Goal: Task Accomplishment & Management: Use online tool/utility

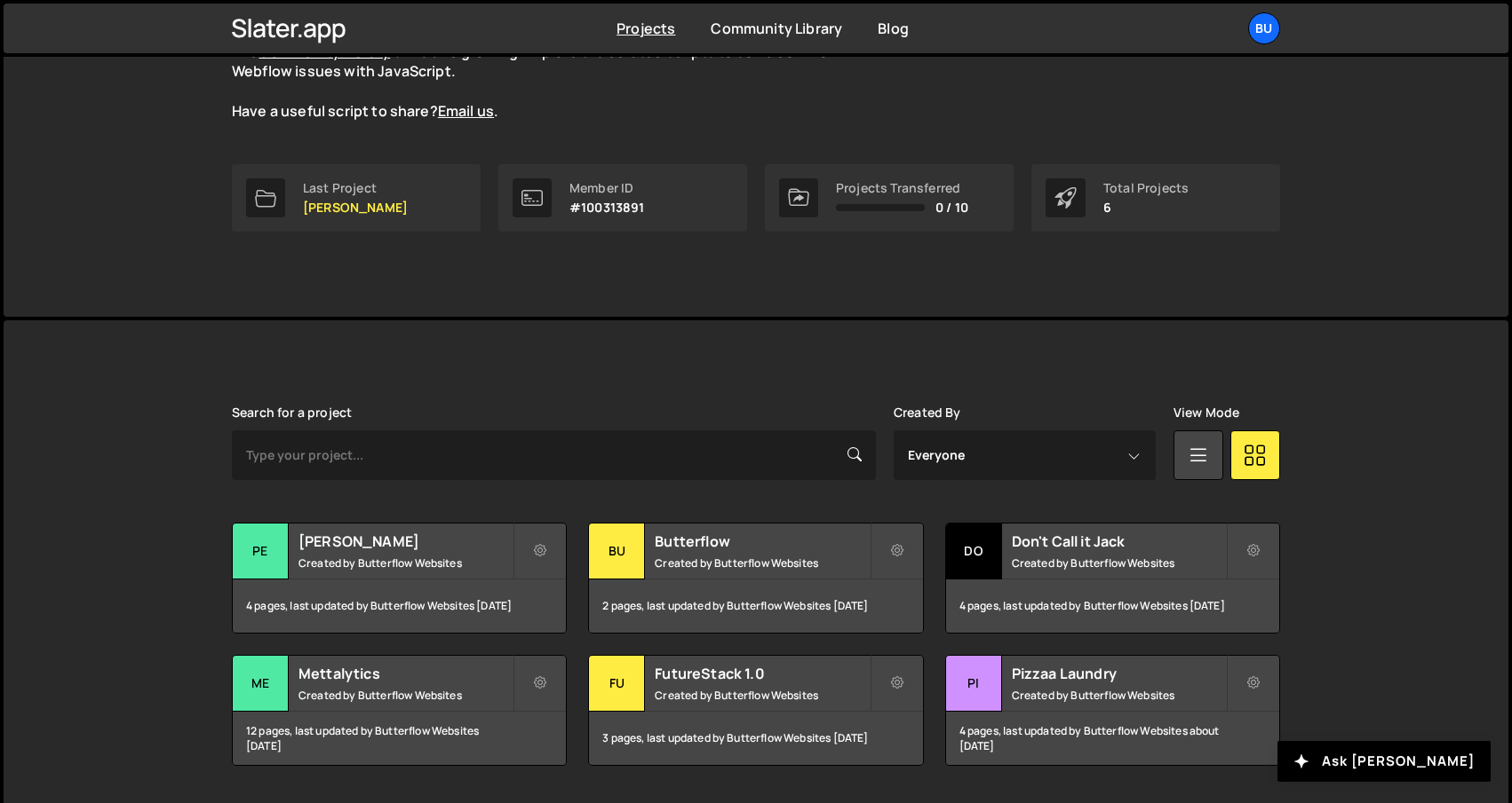
scroll to position [73, 0]
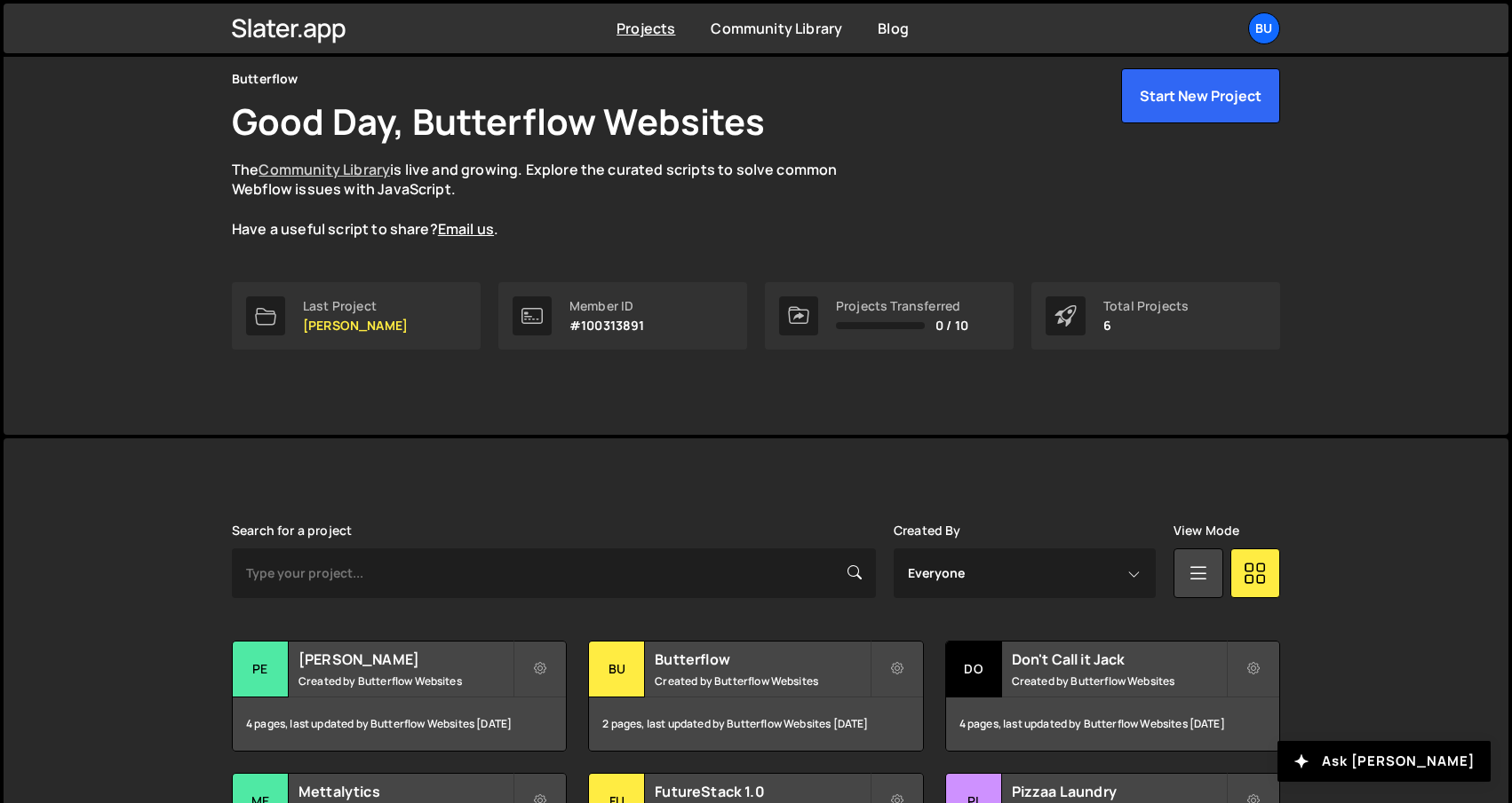
click at [369, 168] on link "Community Library" at bounding box center [324, 169] width 132 height 19
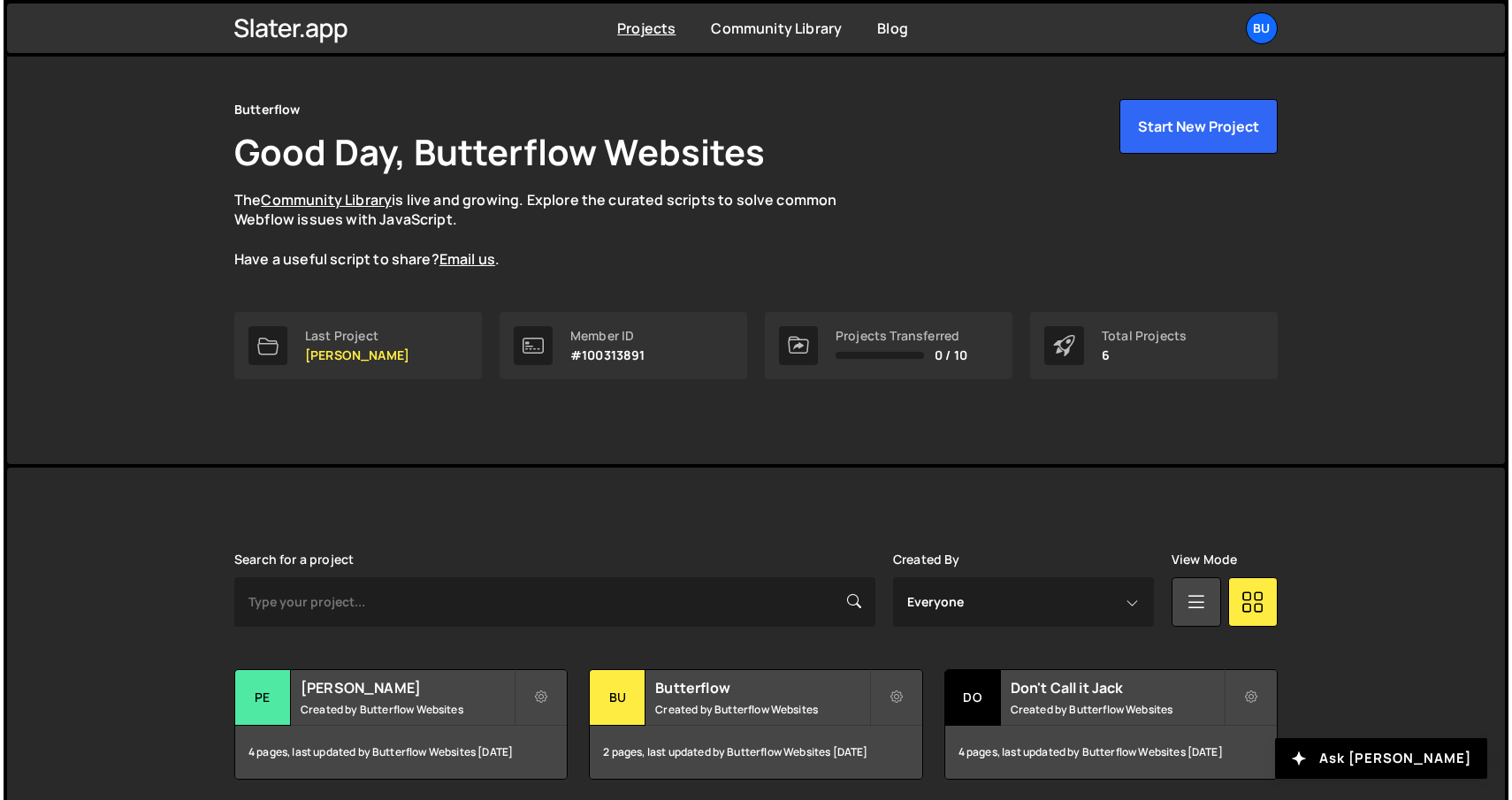
scroll to position [0, 0]
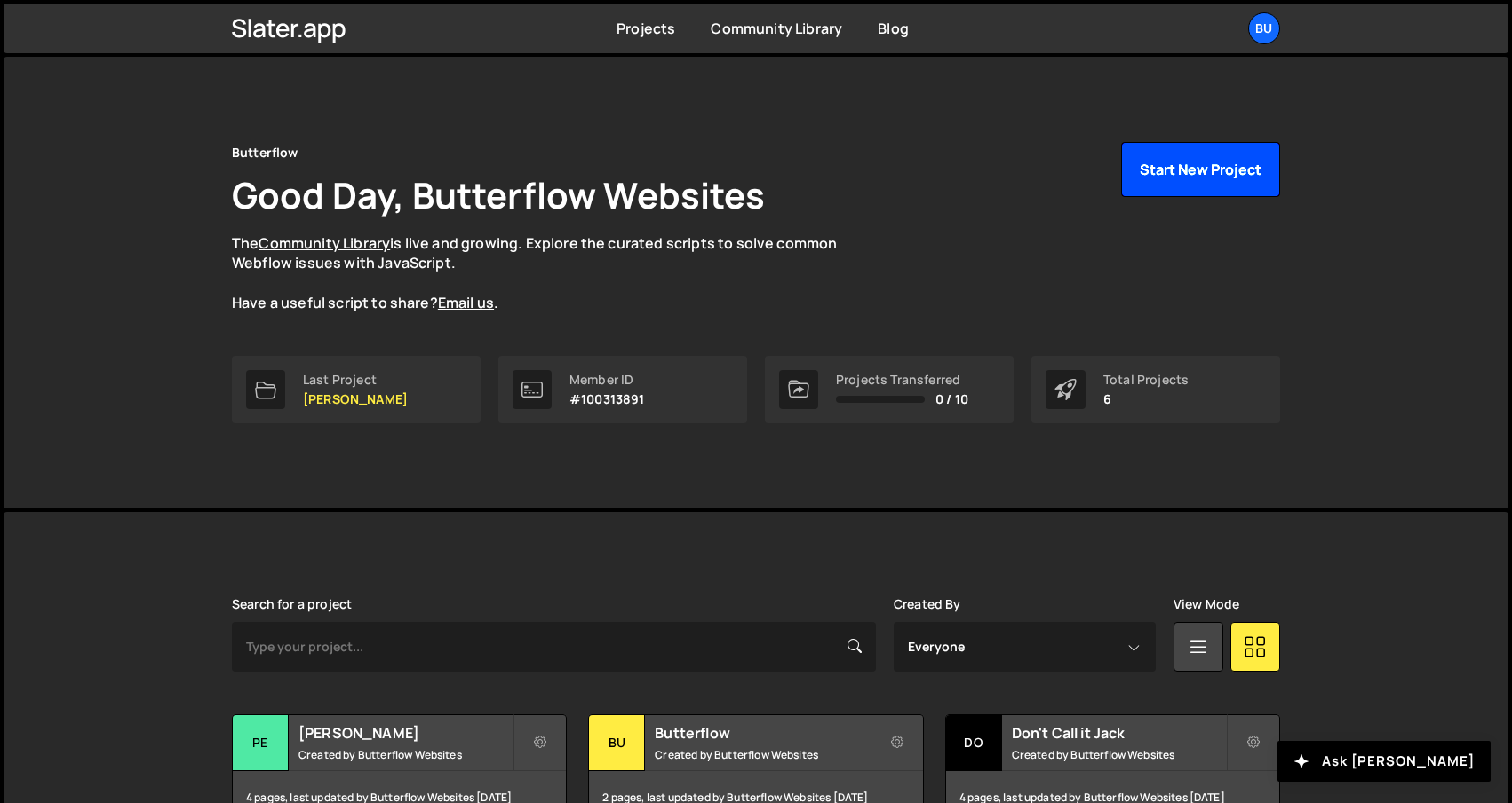
click at [1209, 189] on button "Start New Project" at bounding box center [1200, 169] width 159 height 55
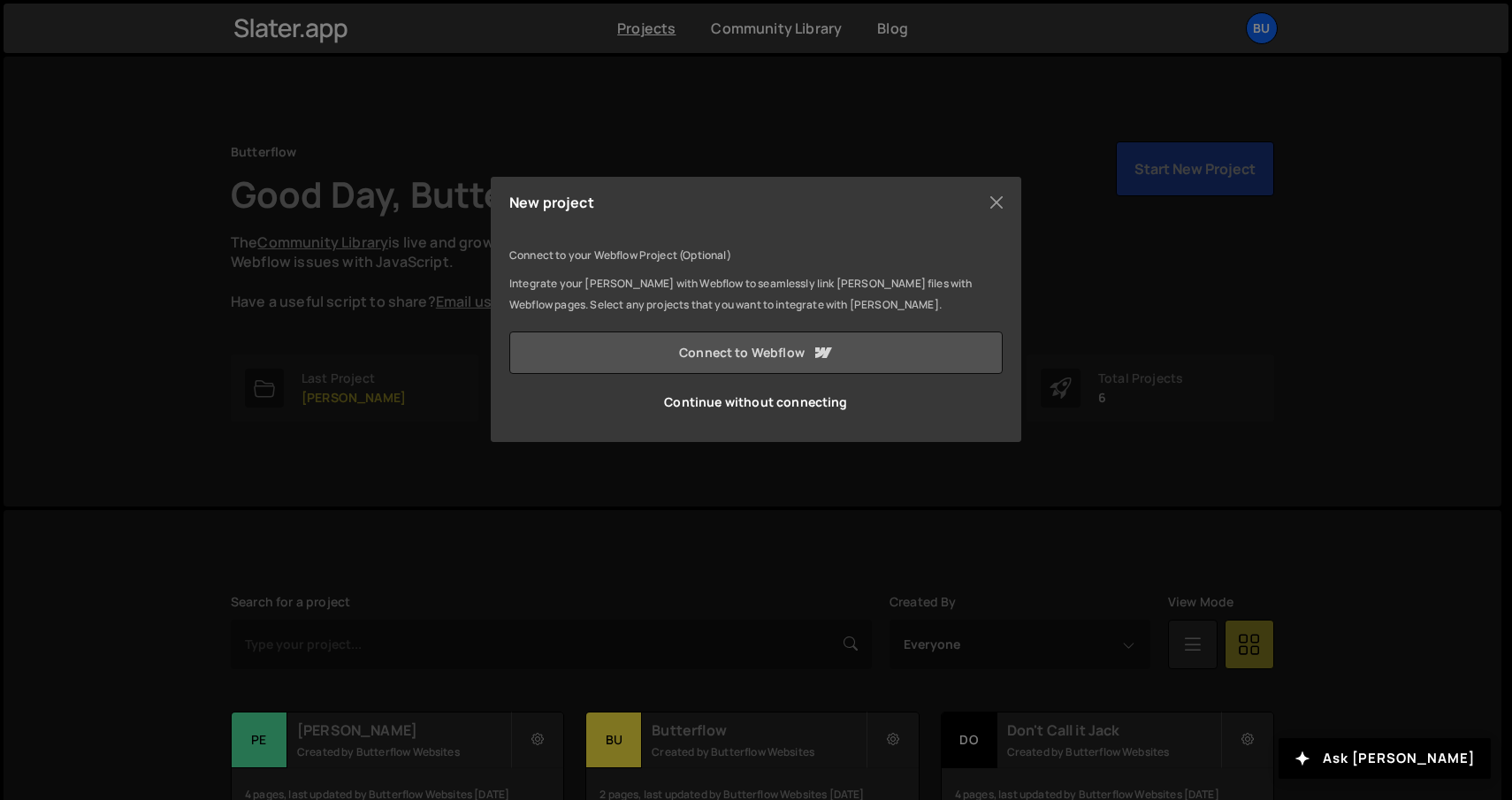
click at [686, 359] on link "Connect to Webflow" at bounding box center [756, 353] width 494 height 43
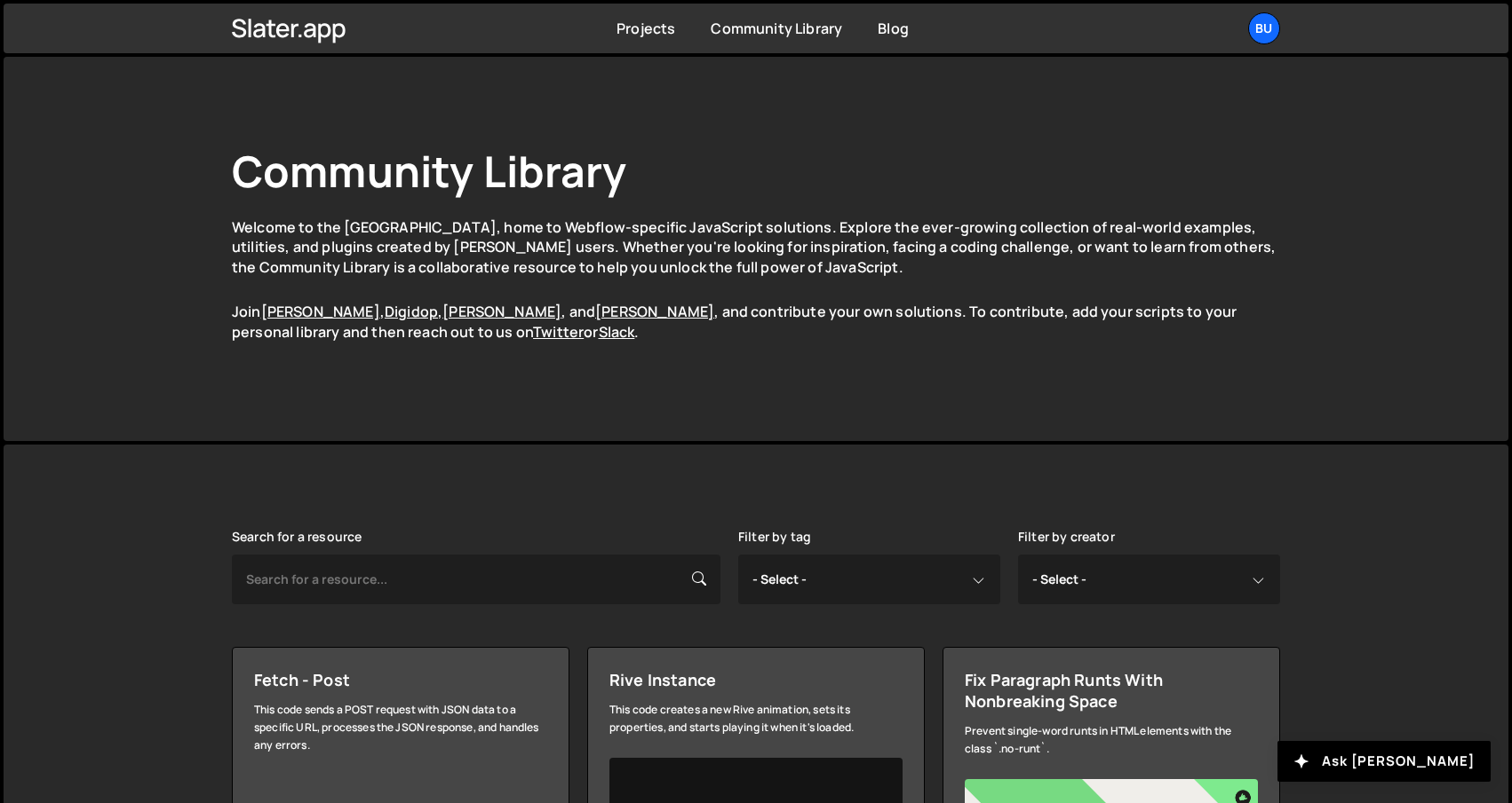
click at [710, 248] on p "Welcome to the Community Library, home to Webflow-specific JavaScript solutions…" at bounding box center [756, 247] width 1048 height 59
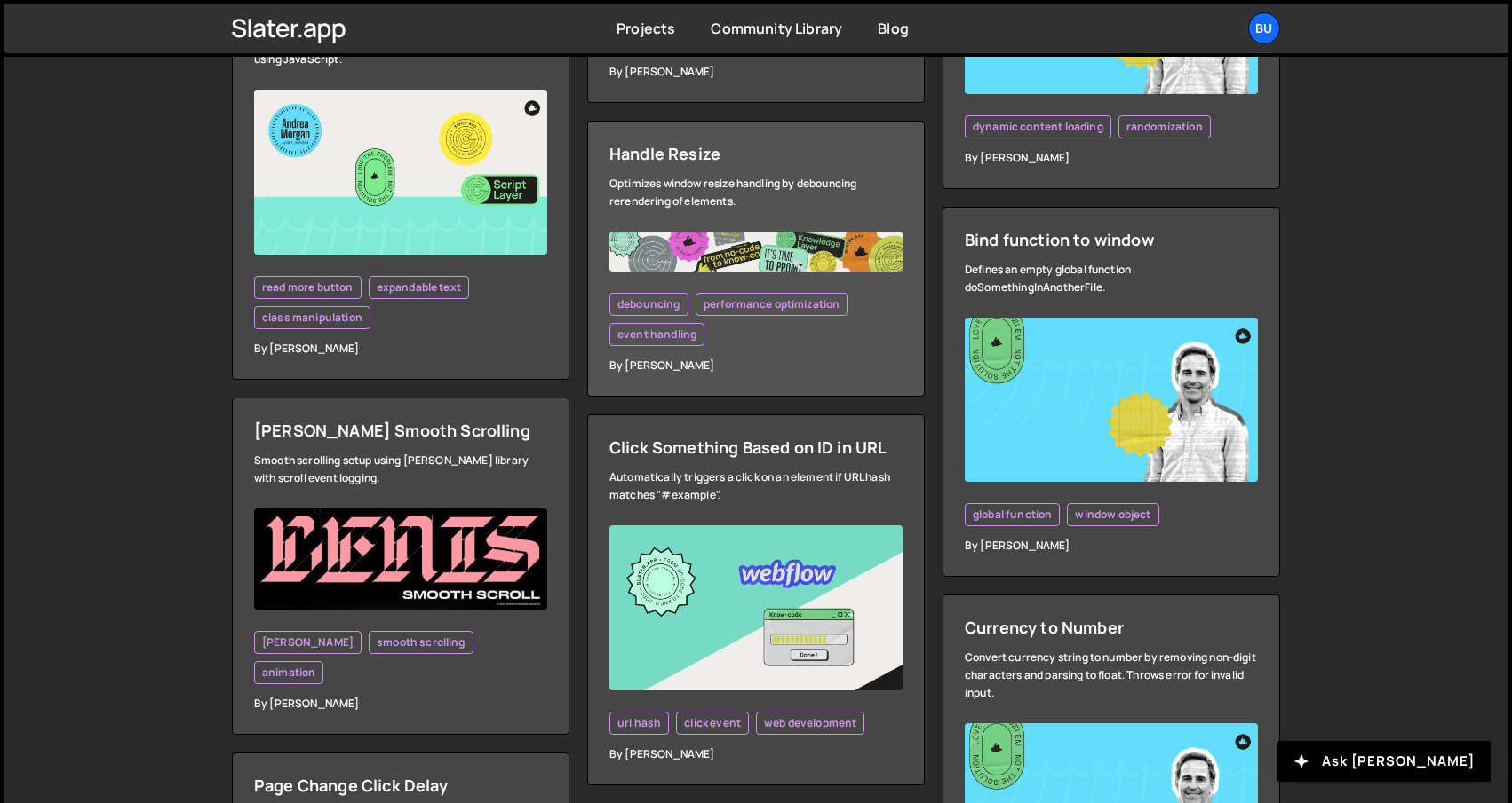
scroll to position [1658, 0]
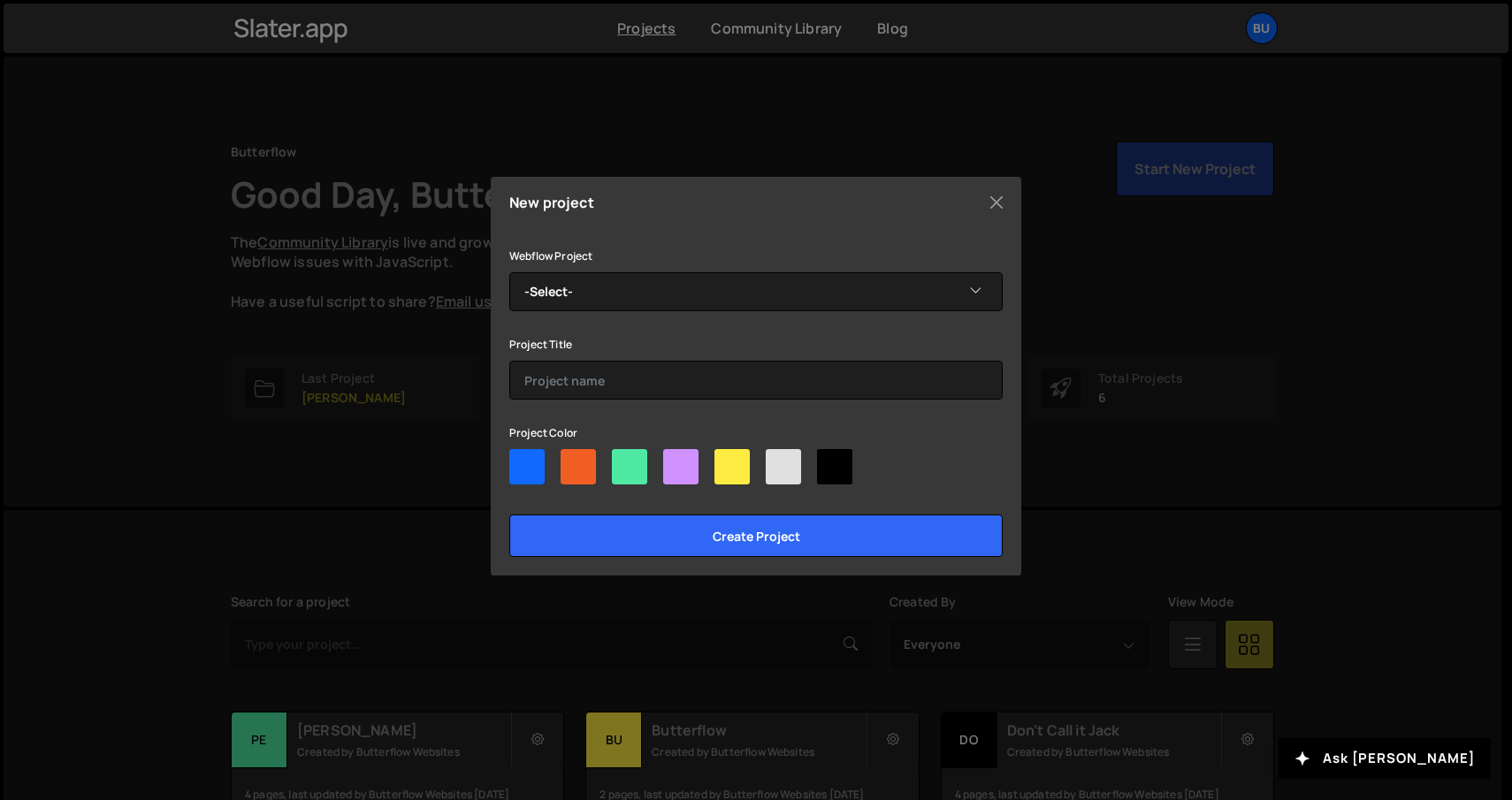
click at [782, 461] on div at bounding box center [783, 467] width 35 height 35
click at [778, 461] on input"] "radio" at bounding box center [771, 455] width 11 height 11
radio input"] "true"
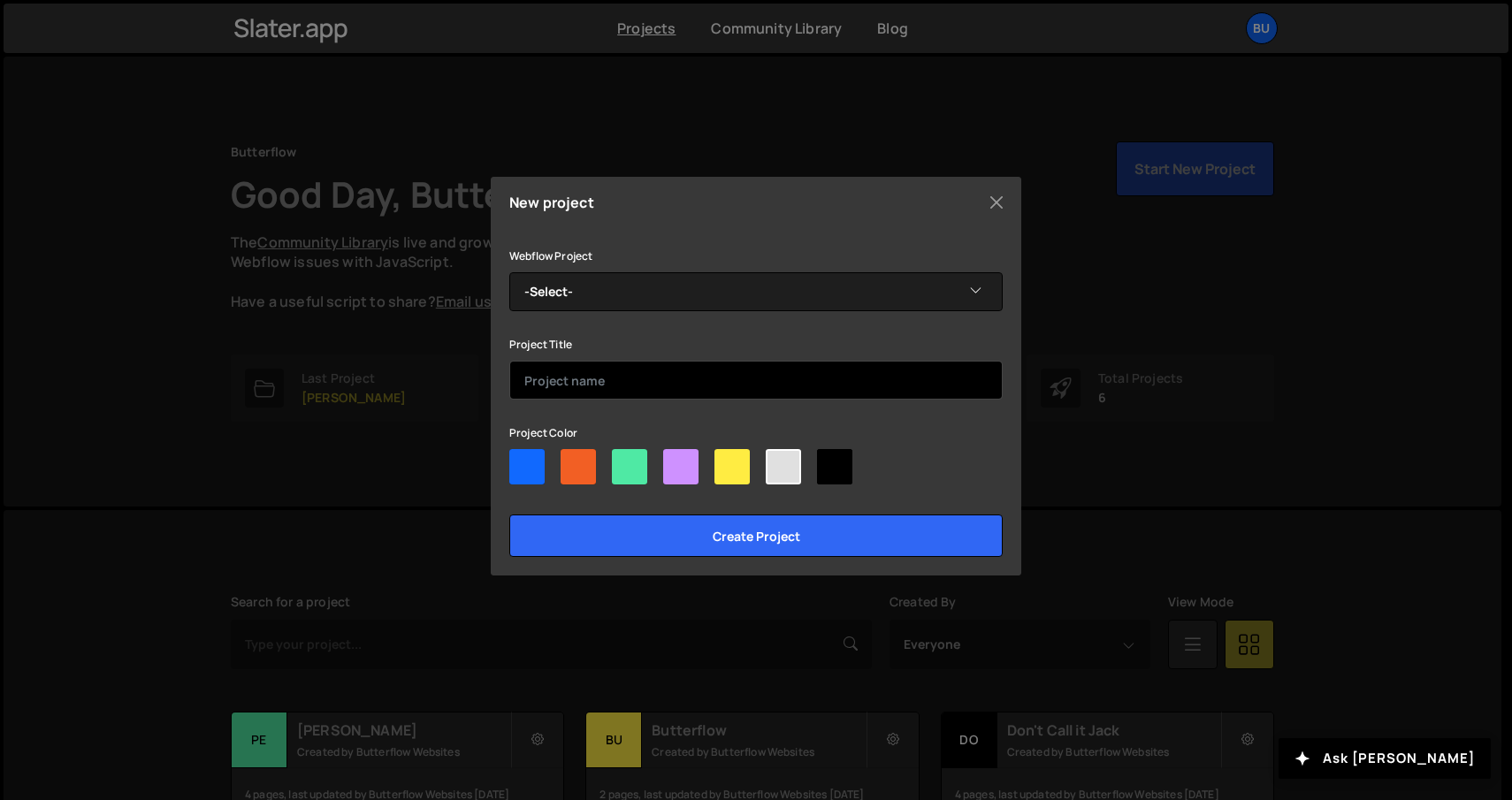
click at [643, 383] on input "text" at bounding box center [756, 380] width 494 height 39
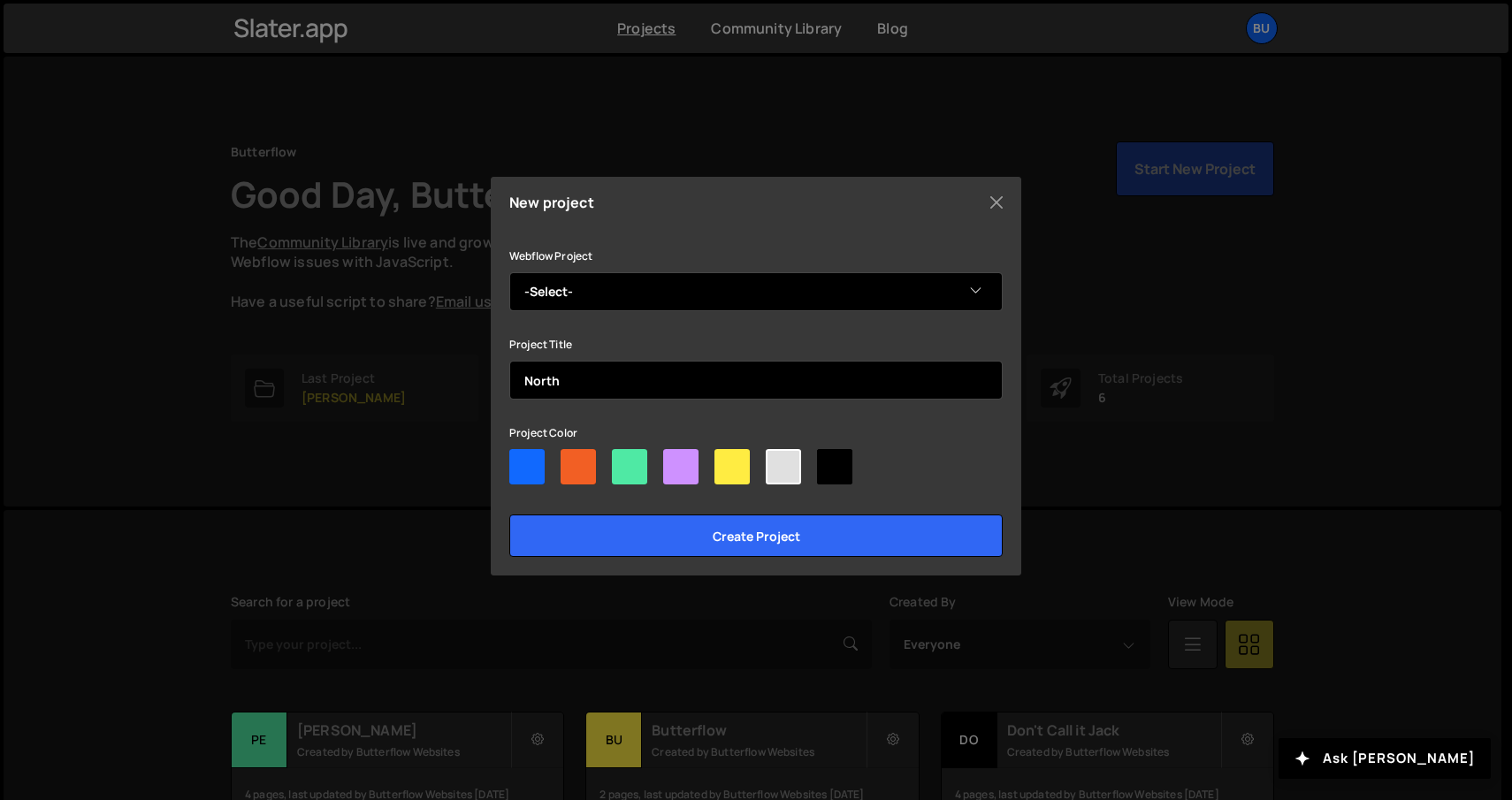
type input "North"
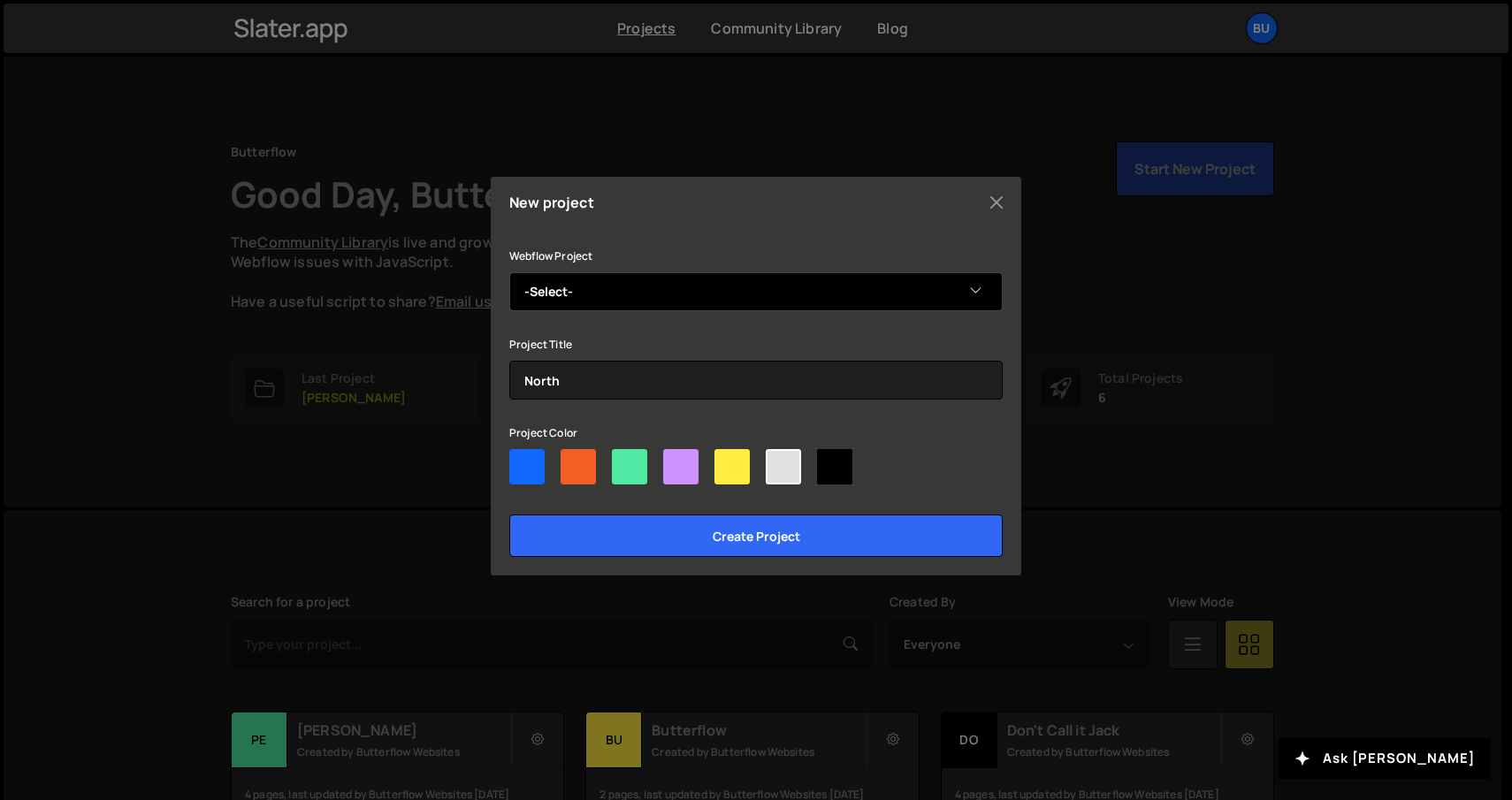
click at [638, 286] on select "-Select- North" at bounding box center [756, 292] width 494 height 39
select select "68ddd38d6a01ed04d062c860"
click at [510, 273] on select "-Select- North" at bounding box center [756, 292] width 494 height 39
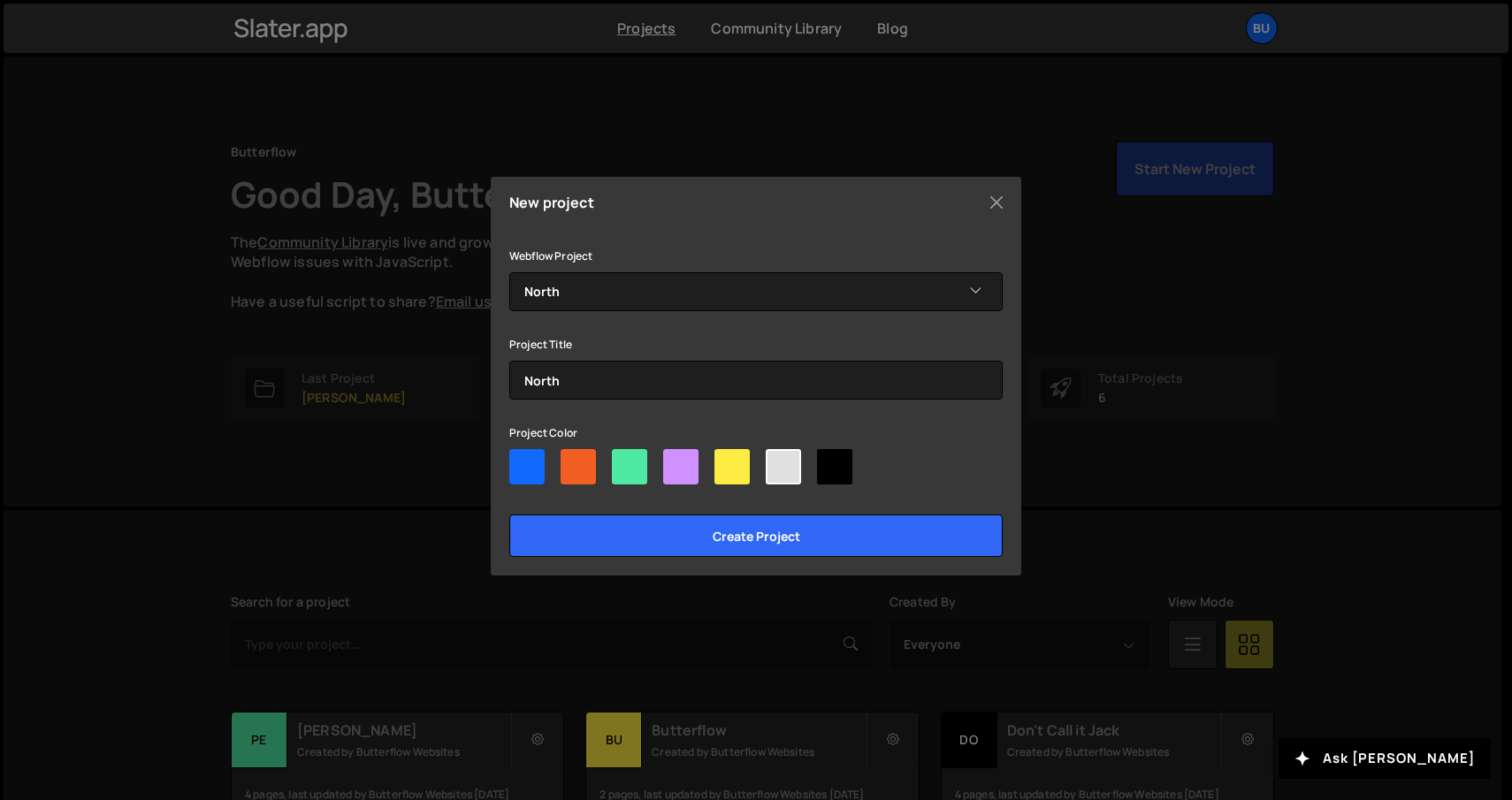
click at [781, 465] on div at bounding box center [783, 467] width 35 height 35
click at [778, 461] on input"] "radio" at bounding box center [771, 455] width 11 height 11
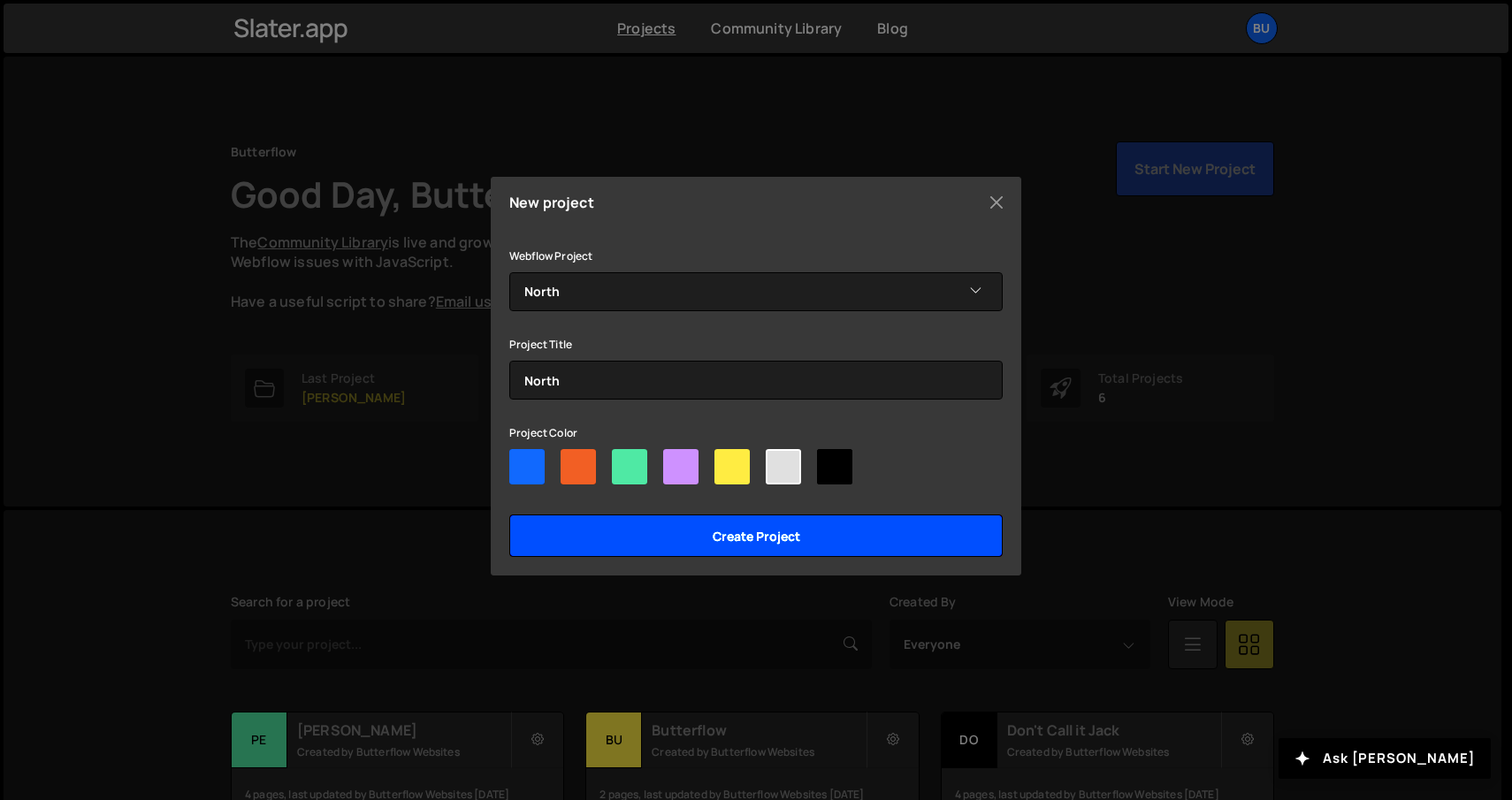
click at [769, 531] on input "Create project" at bounding box center [756, 536] width 494 height 43
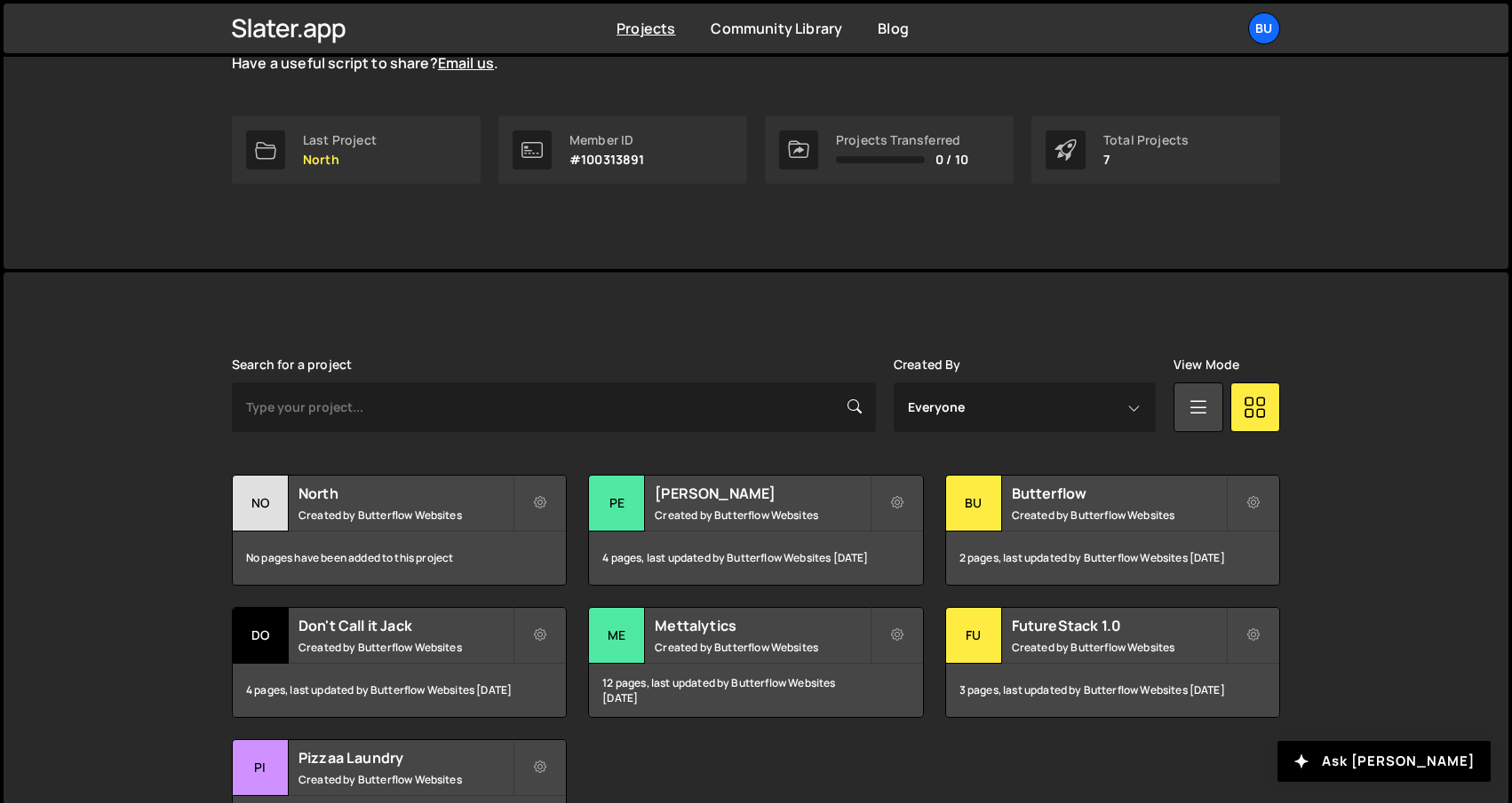
scroll to position [347, 0]
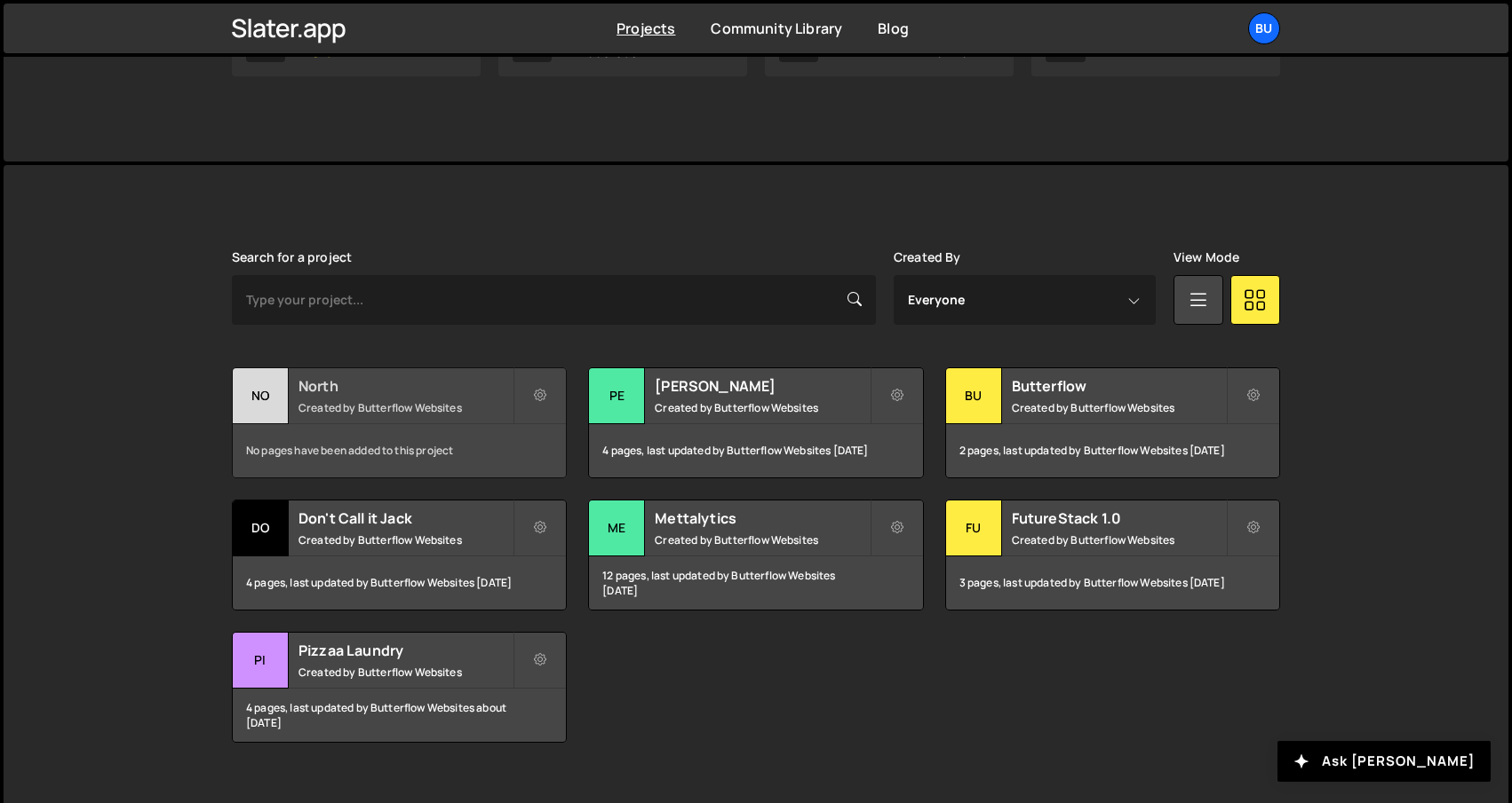
click at [313, 383] on h2 "North" at bounding box center [405, 385] width 214 height 19
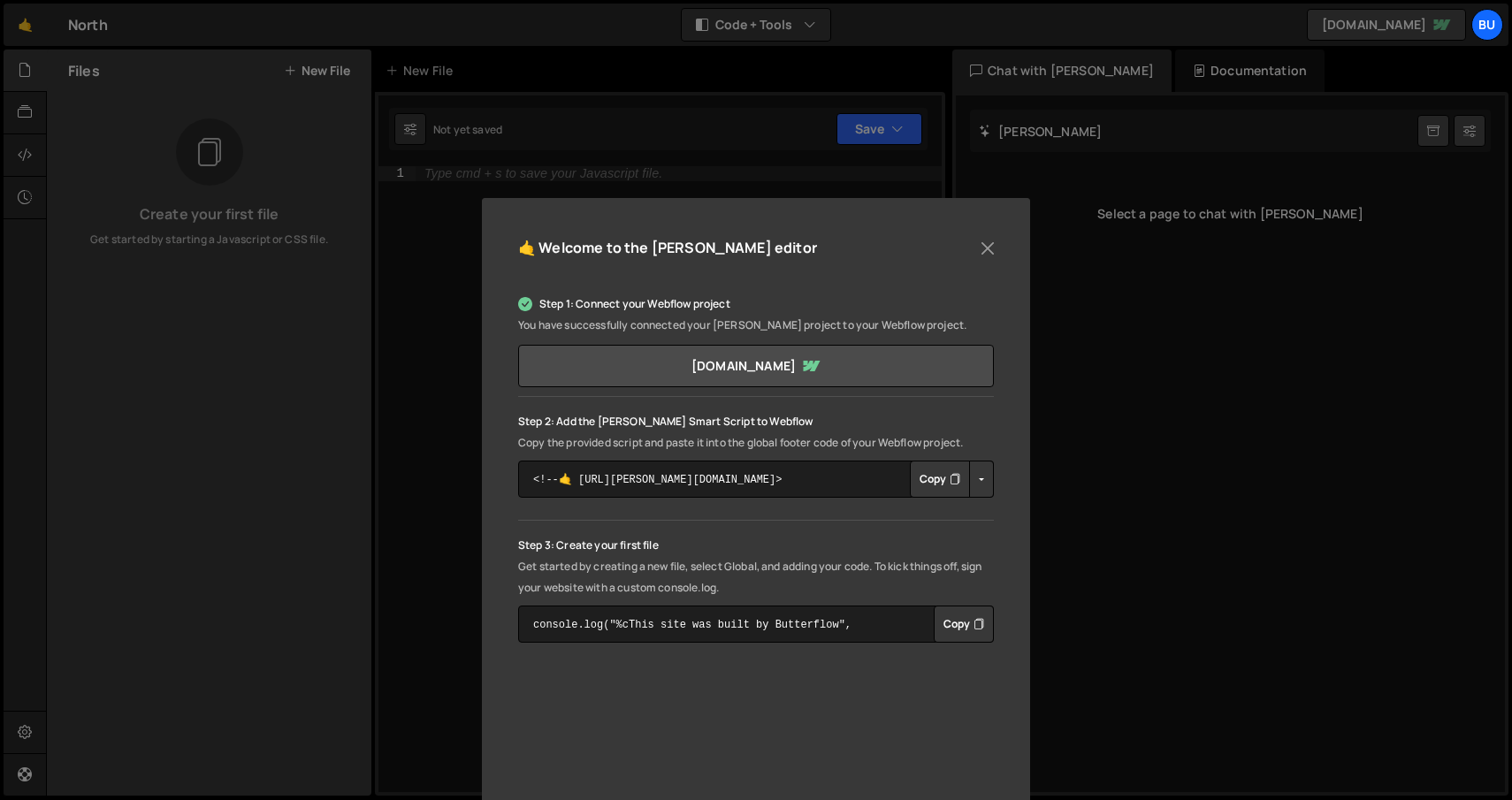
click at [941, 486] on button "Copy" at bounding box center [940, 479] width 60 height 37
